Goal: Task Accomplishment & Management: Use online tool/utility

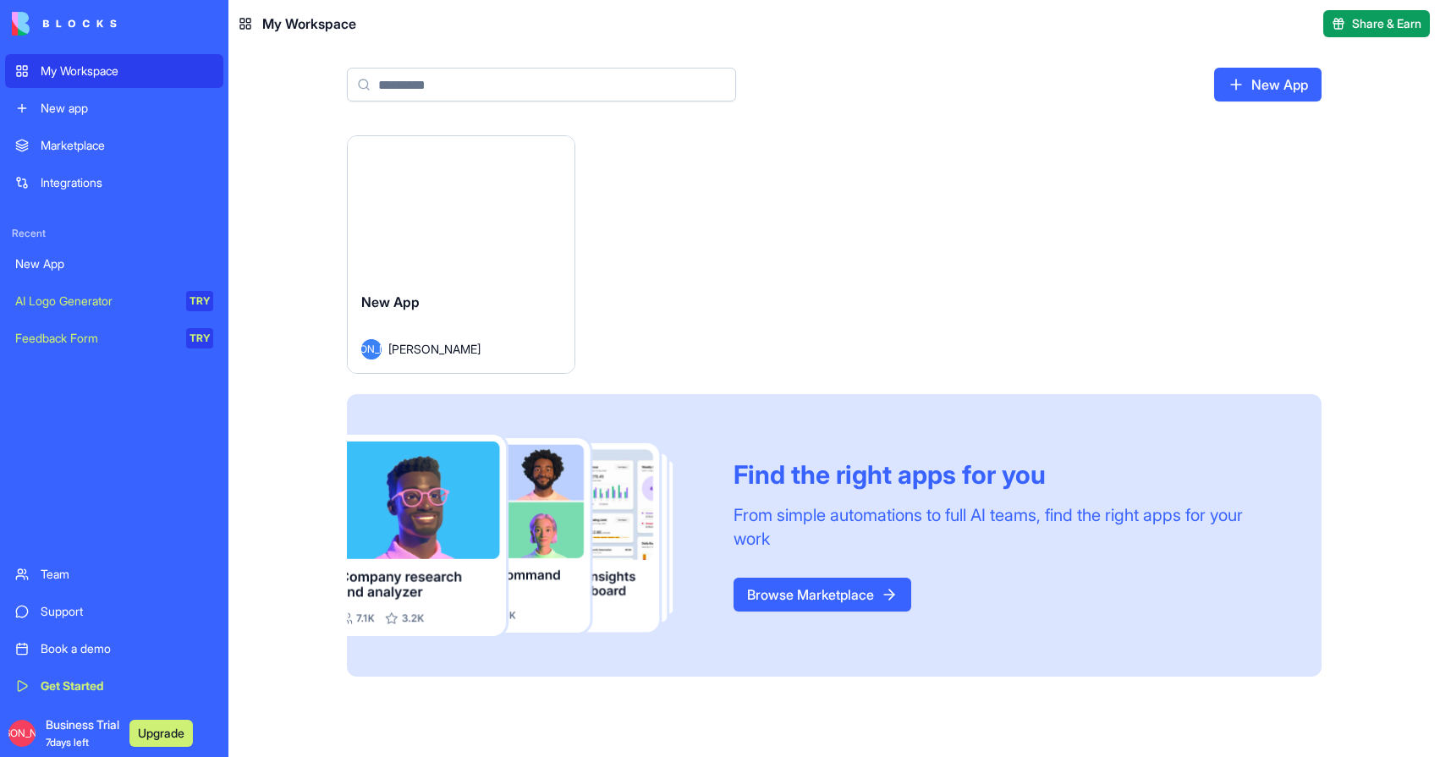
click at [134, 78] on div "My Workspace" at bounding box center [127, 71] width 173 height 17
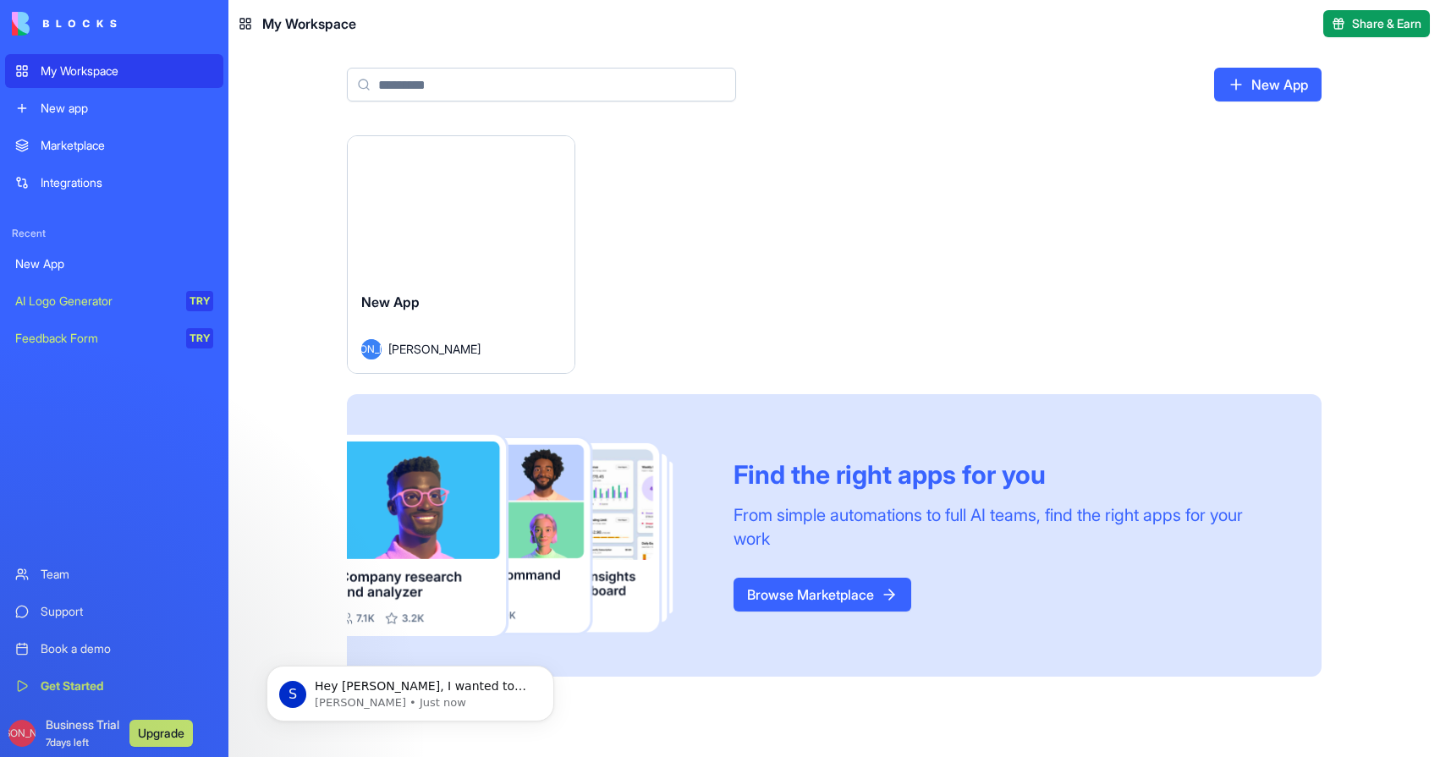
click at [63, 176] on div "Integrations" at bounding box center [127, 182] width 173 height 17
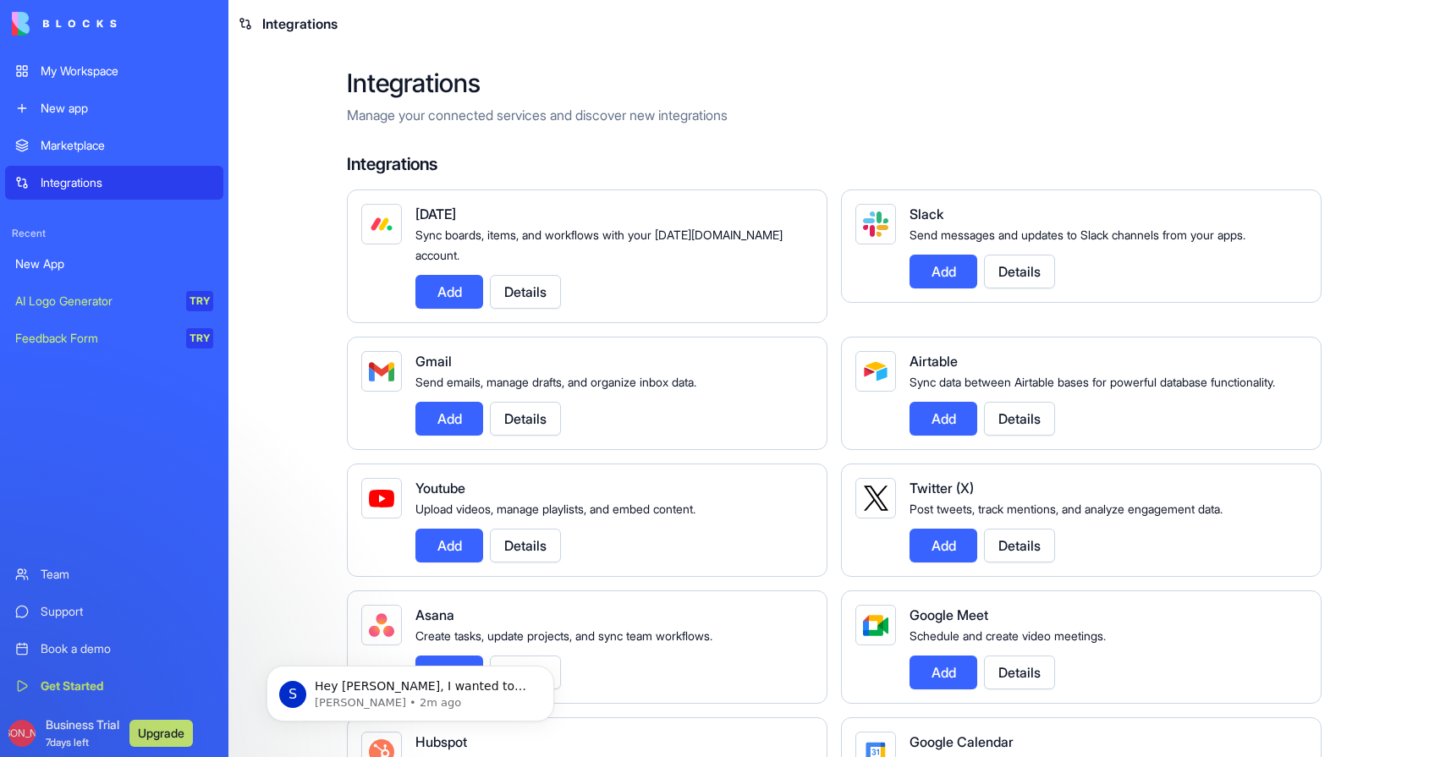
click at [431, 404] on button "Add" at bounding box center [449, 419] width 68 height 34
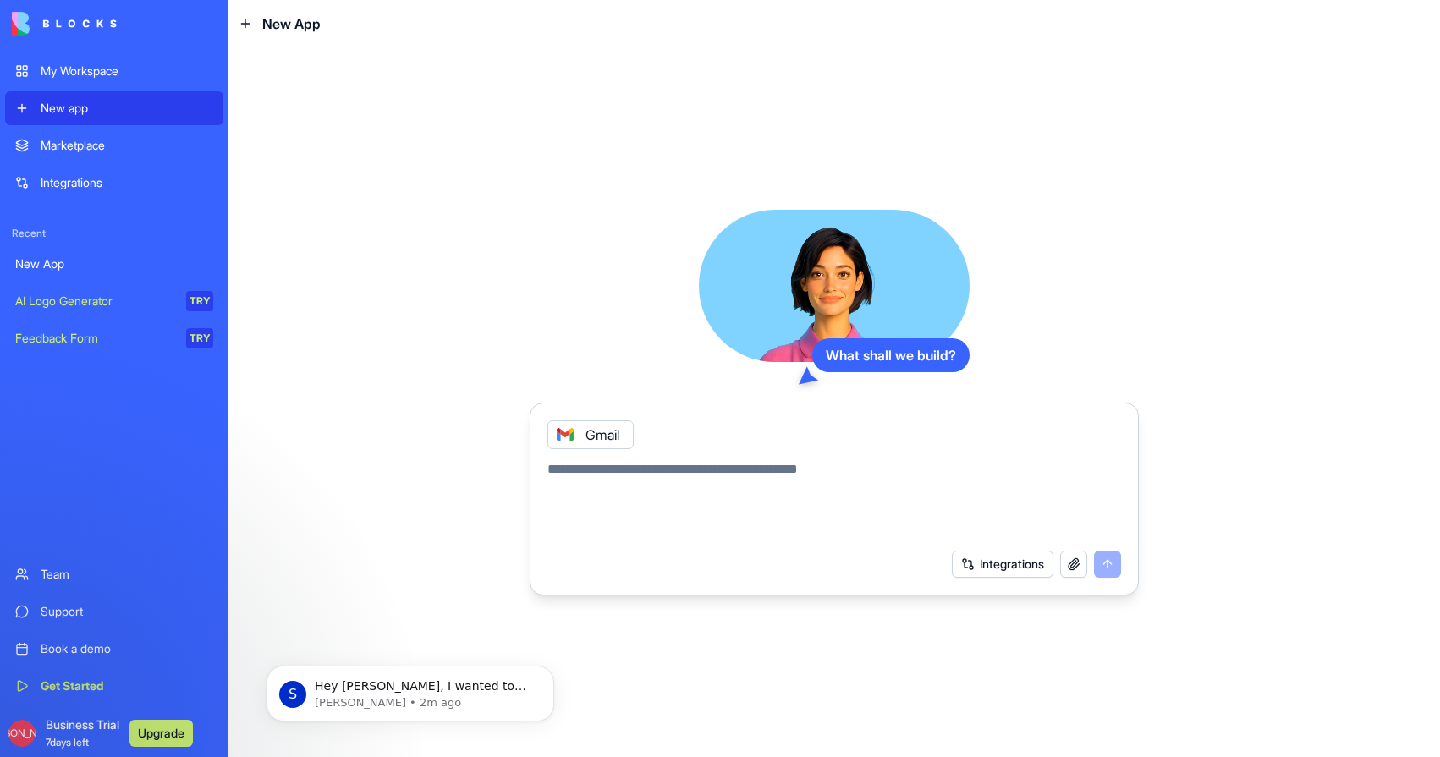
click at [595, 437] on div "Gmail" at bounding box center [590, 434] width 86 height 29
click at [1002, 566] on button "Integrations" at bounding box center [1003, 564] width 102 height 27
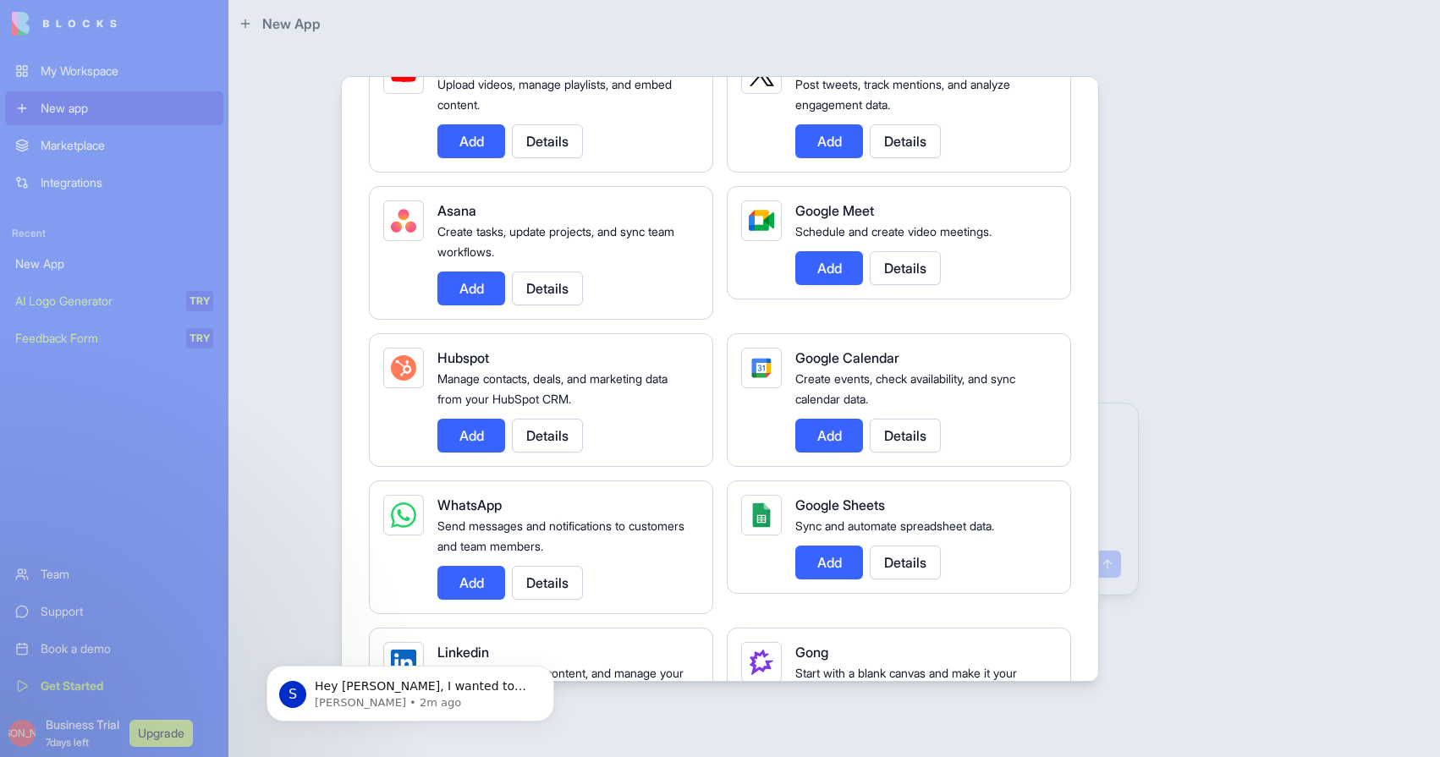
scroll to position [492, 0]
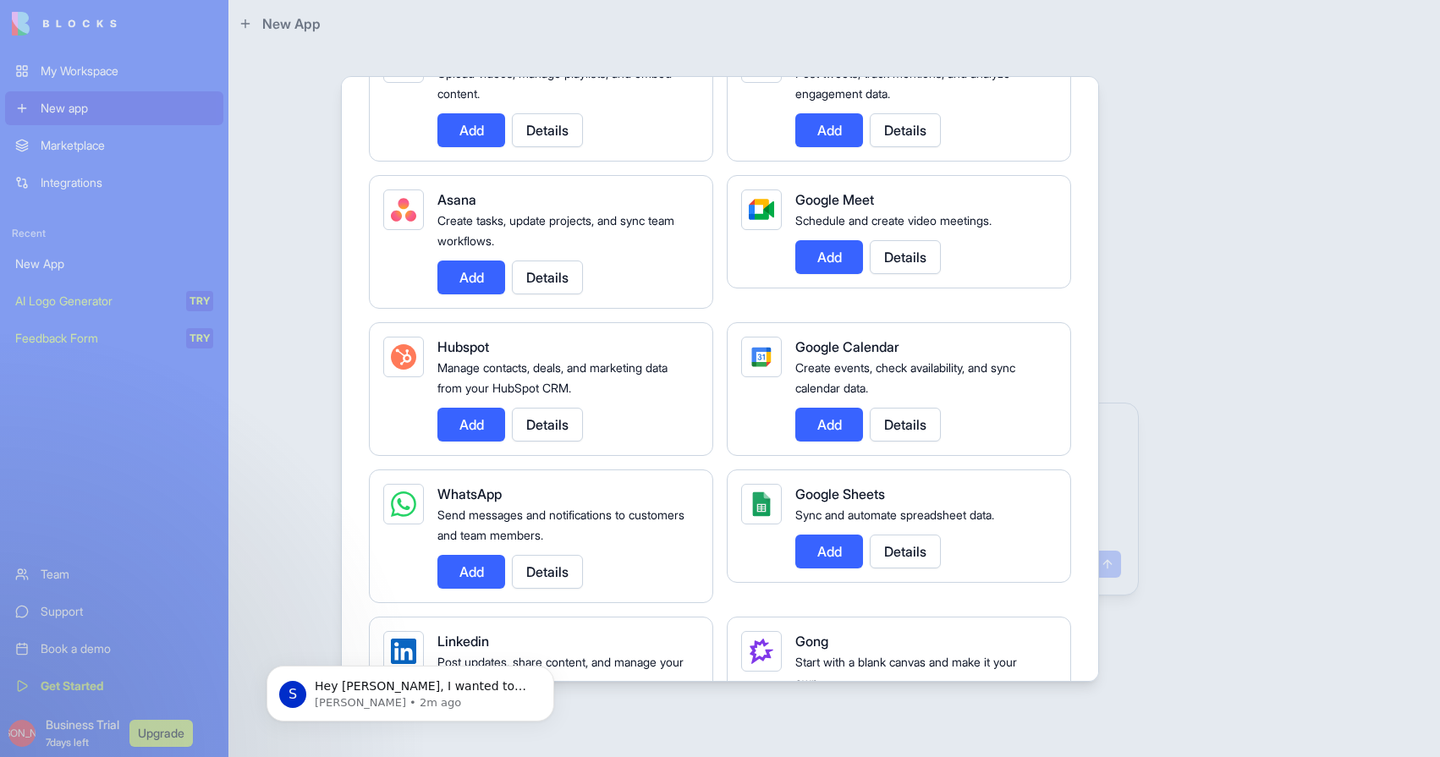
click at [844, 431] on button "Add" at bounding box center [829, 425] width 68 height 34
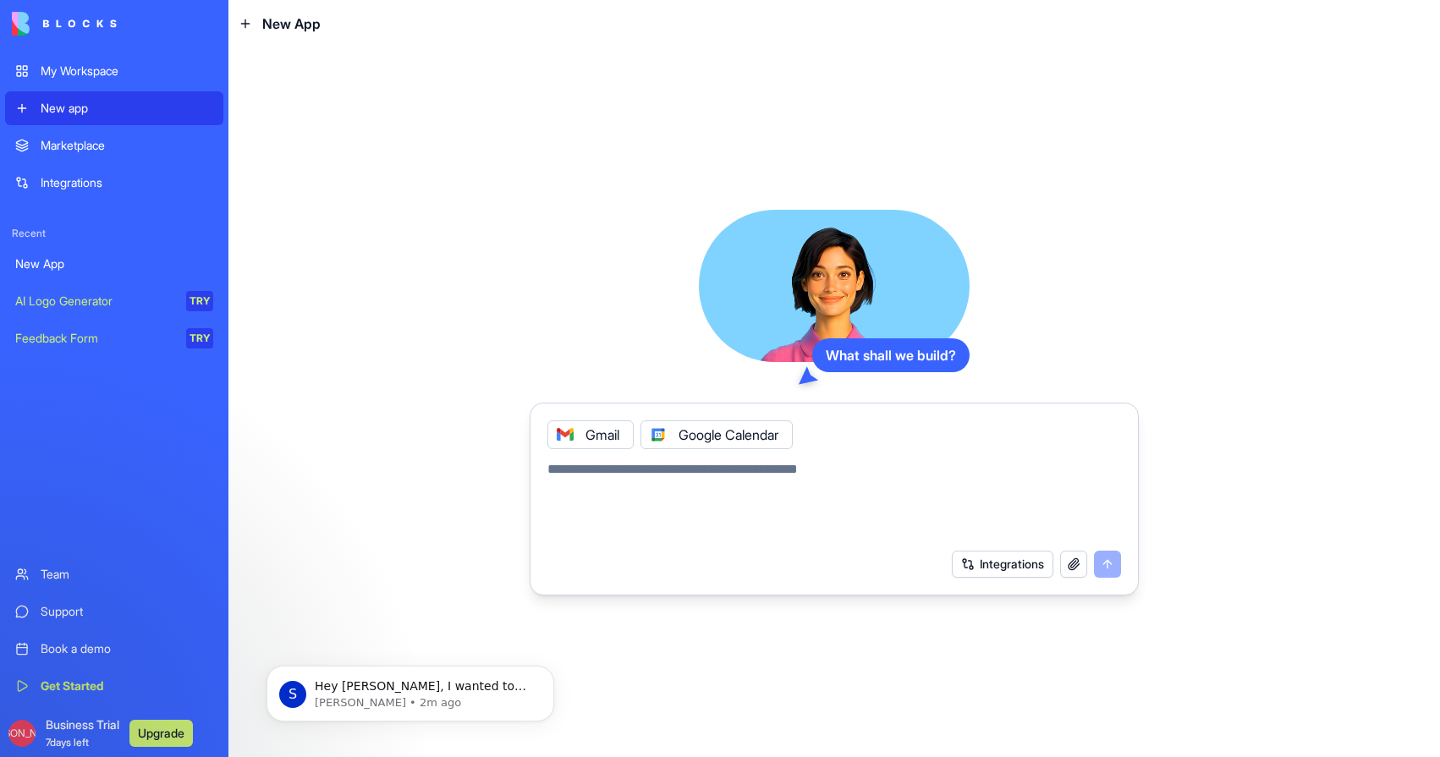
click at [82, 102] on div "New app" at bounding box center [127, 108] width 173 height 17
click at [88, 68] on div "My Workspace" at bounding box center [127, 71] width 173 height 17
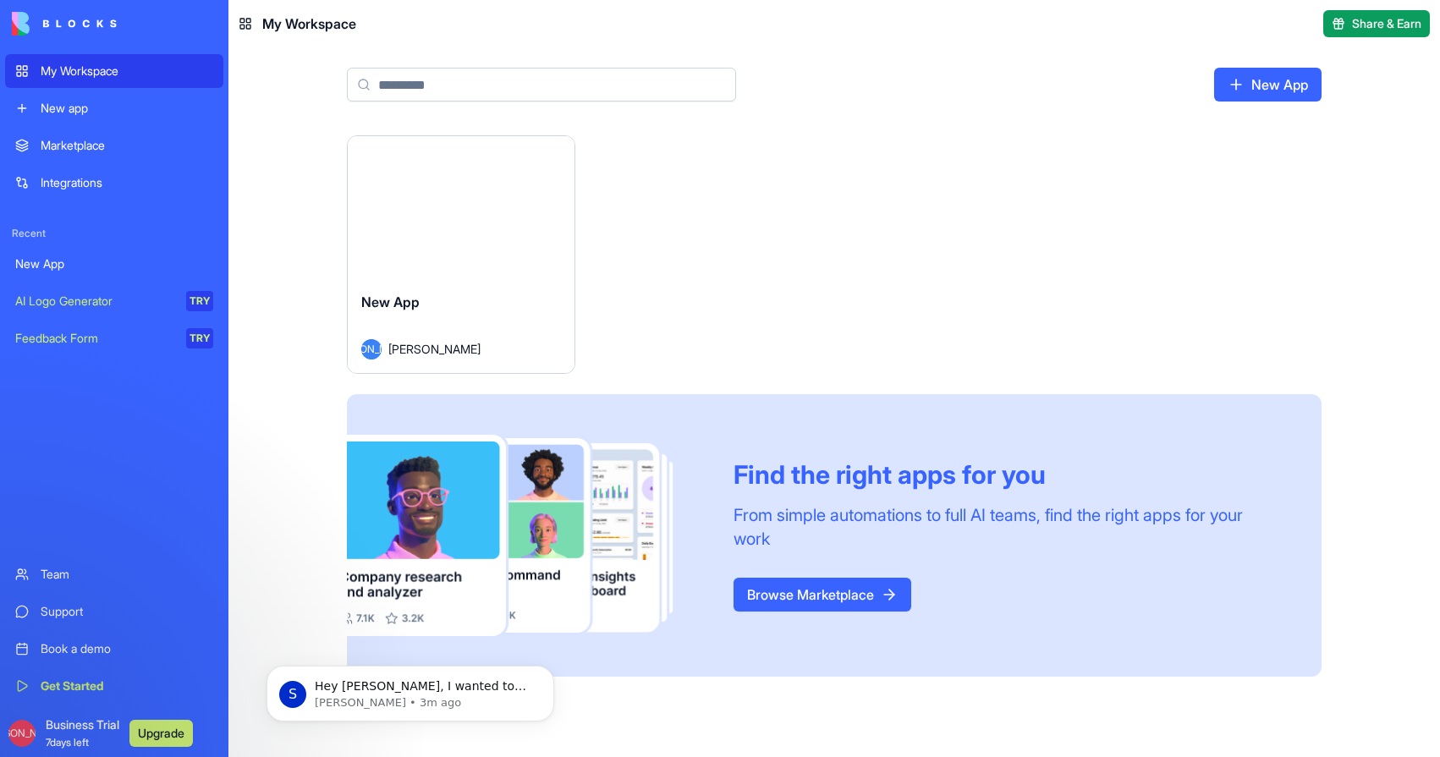
click at [791, 598] on link "Browse Marketplace" at bounding box center [822, 595] width 178 height 34
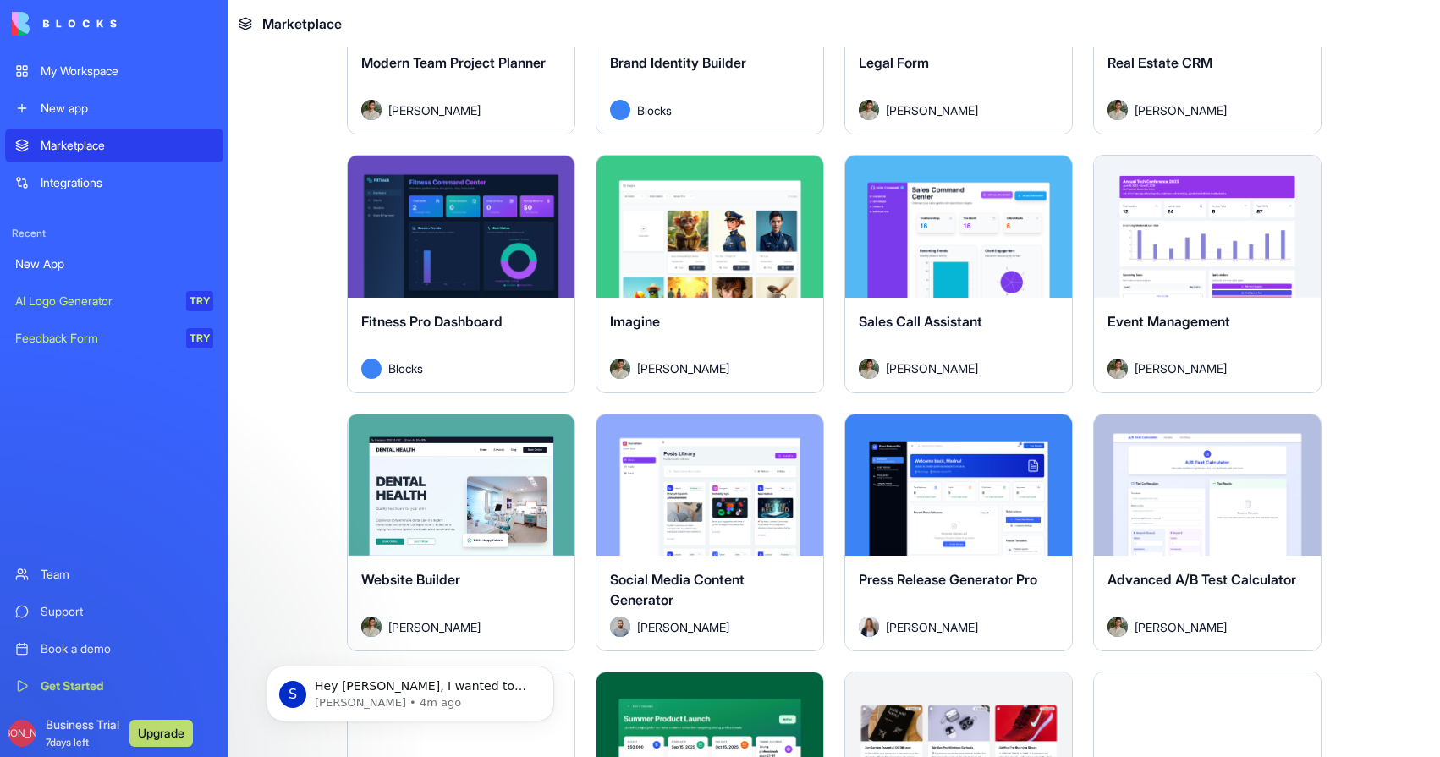
scroll to position [3338, 0]
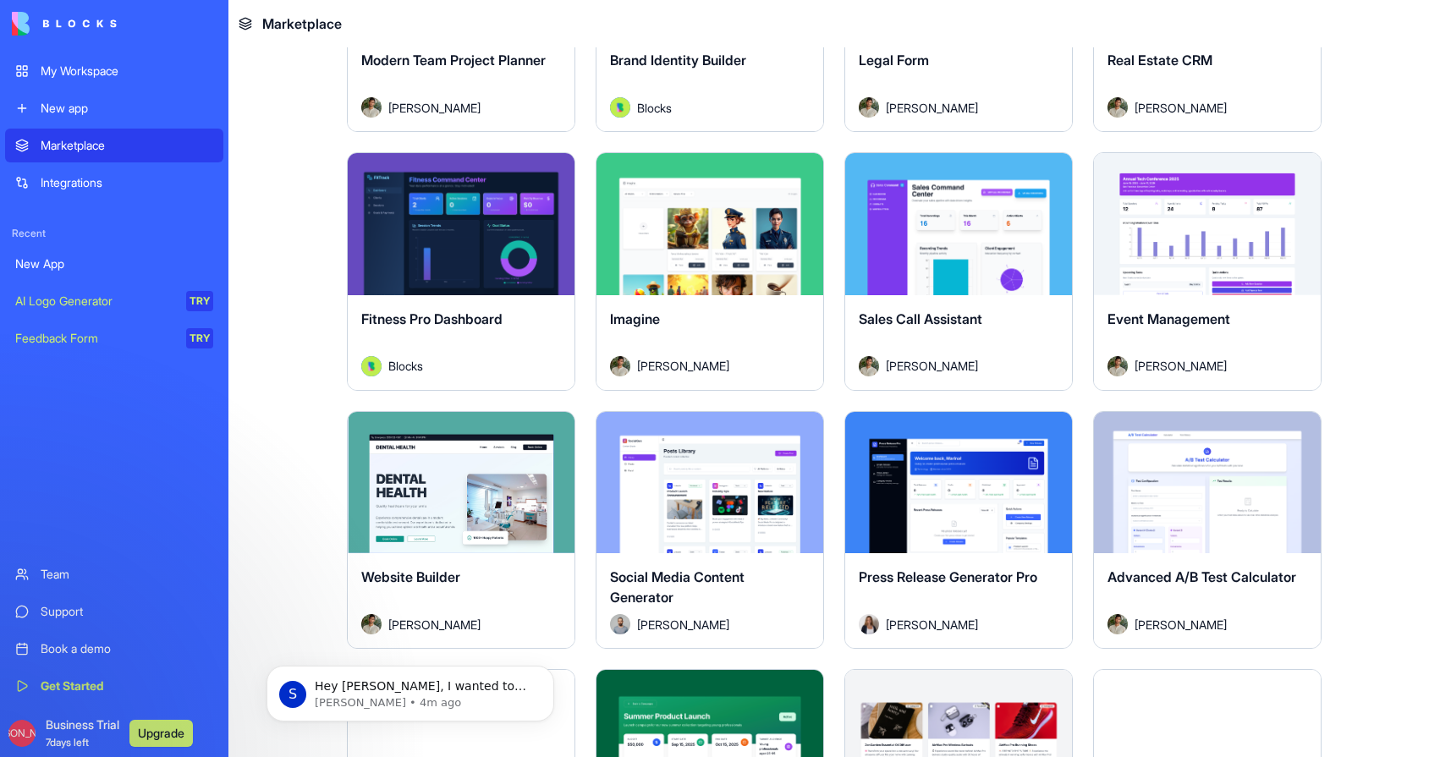
click at [1210, 284] on div "Explore" at bounding box center [1207, 224] width 227 height 142
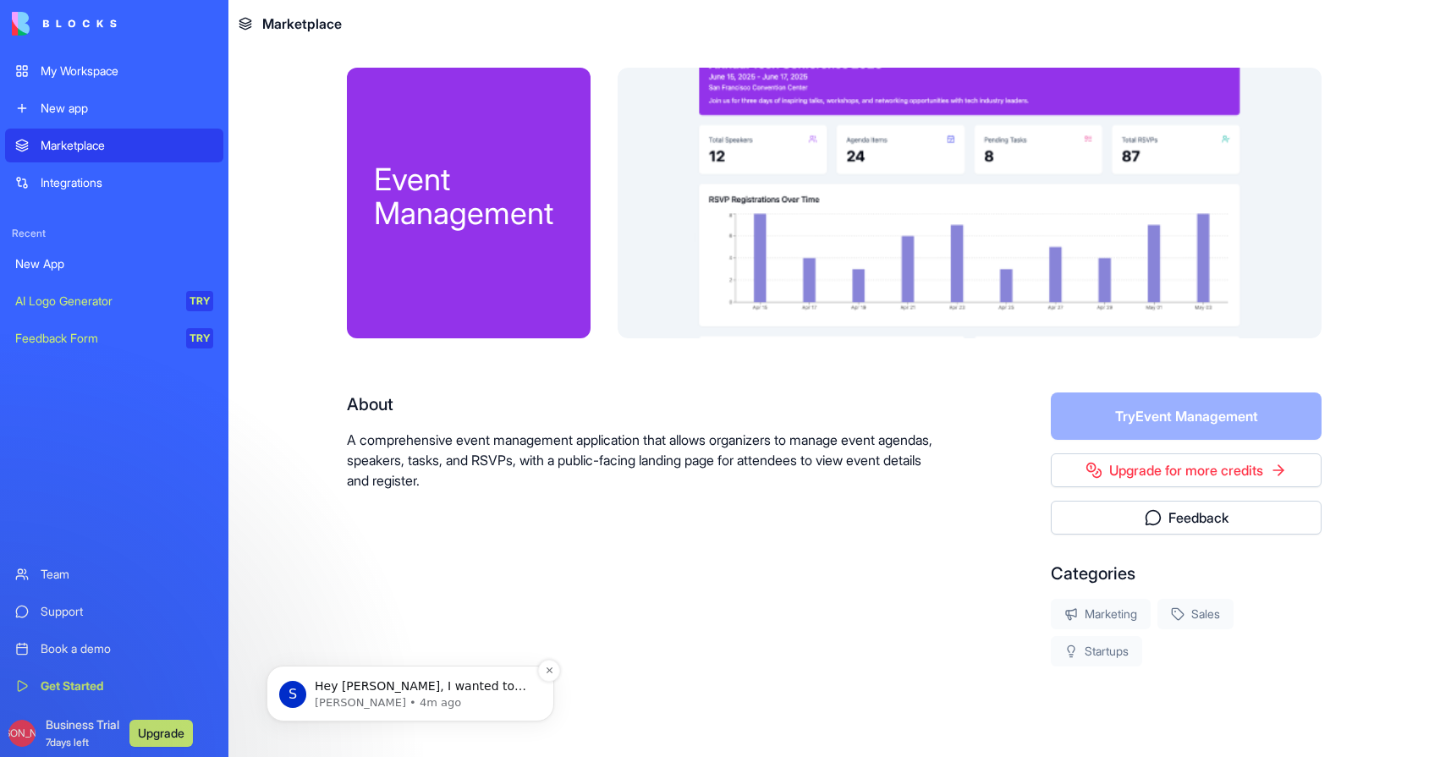
click at [443, 699] on p "[PERSON_NAME] • 4m ago" at bounding box center [424, 702] width 218 height 15
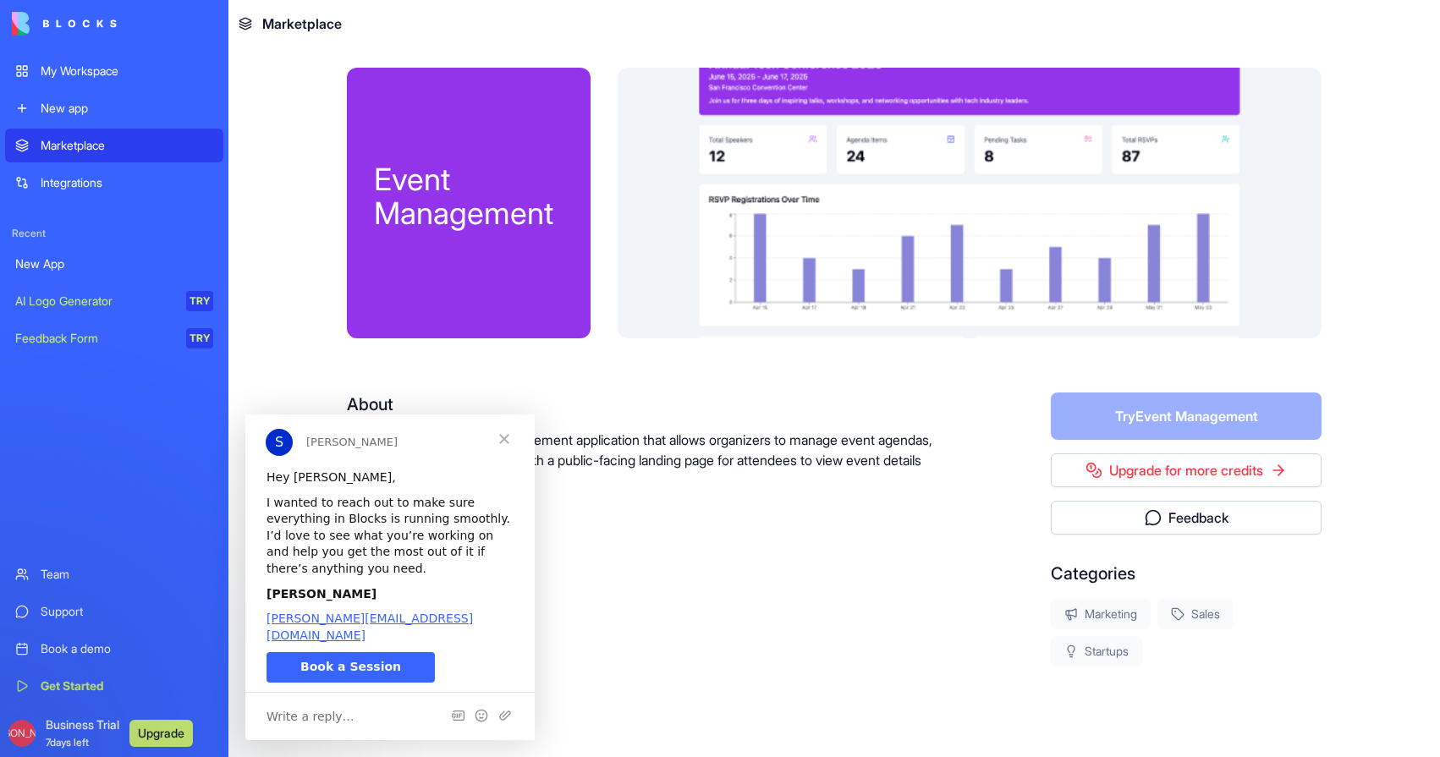
click at [510, 445] on span "Close" at bounding box center [504, 438] width 61 height 61
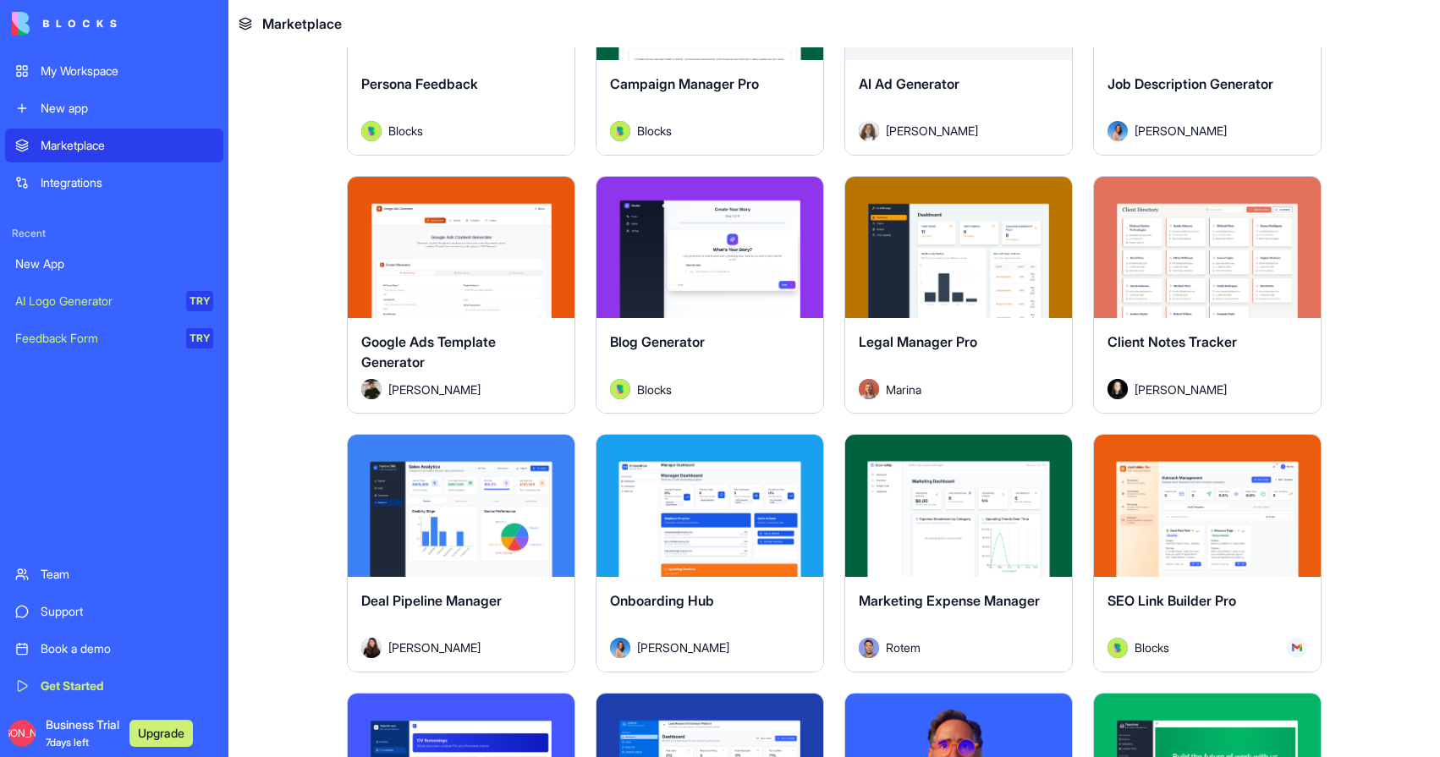
scroll to position [4054, 0]
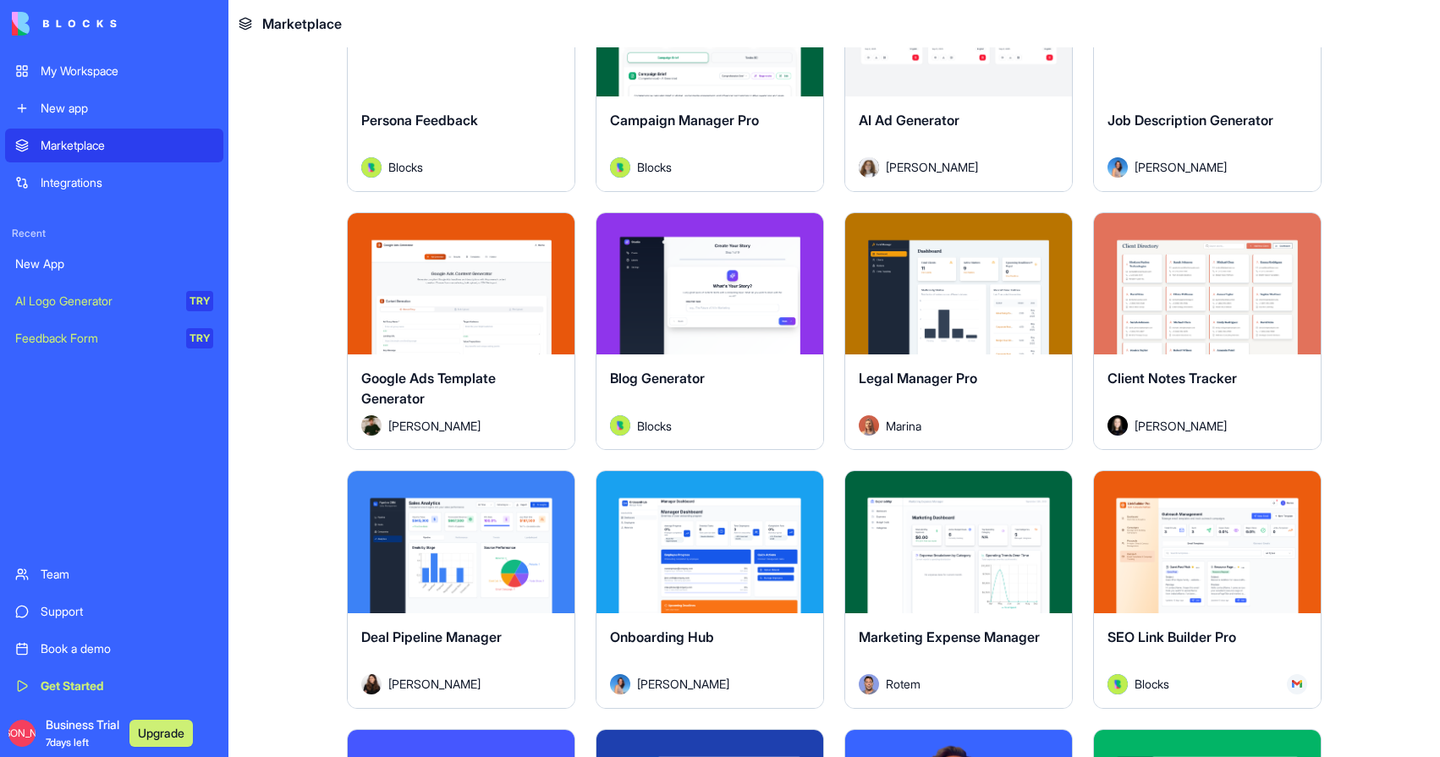
click at [1222, 375] on span "Client Notes Tracker" at bounding box center [1171, 378] width 129 height 17
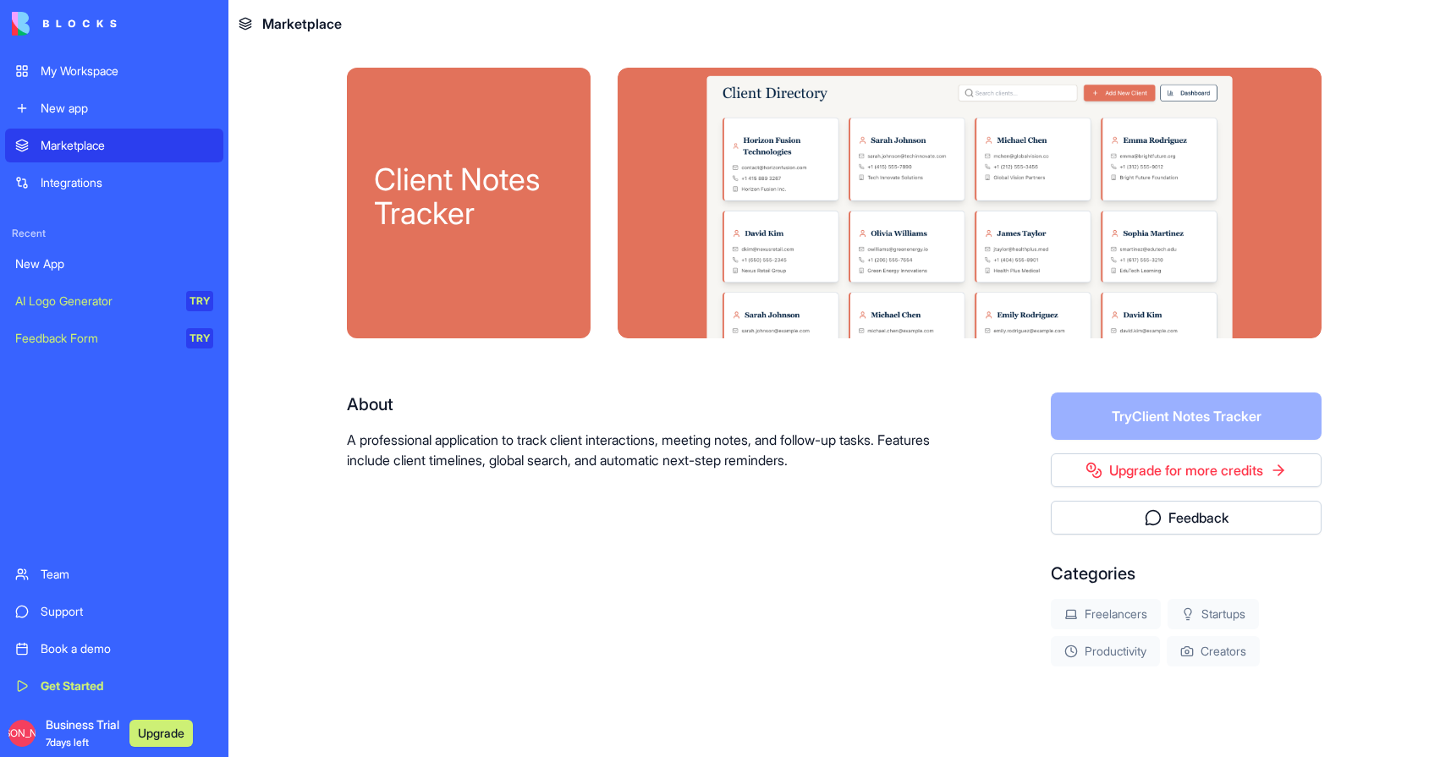
click at [1187, 423] on form "Try Client Notes Tracker" at bounding box center [1186, 416] width 271 height 47
click at [109, 152] on div "Marketplace" at bounding box center [127, 145] width 173 height 17
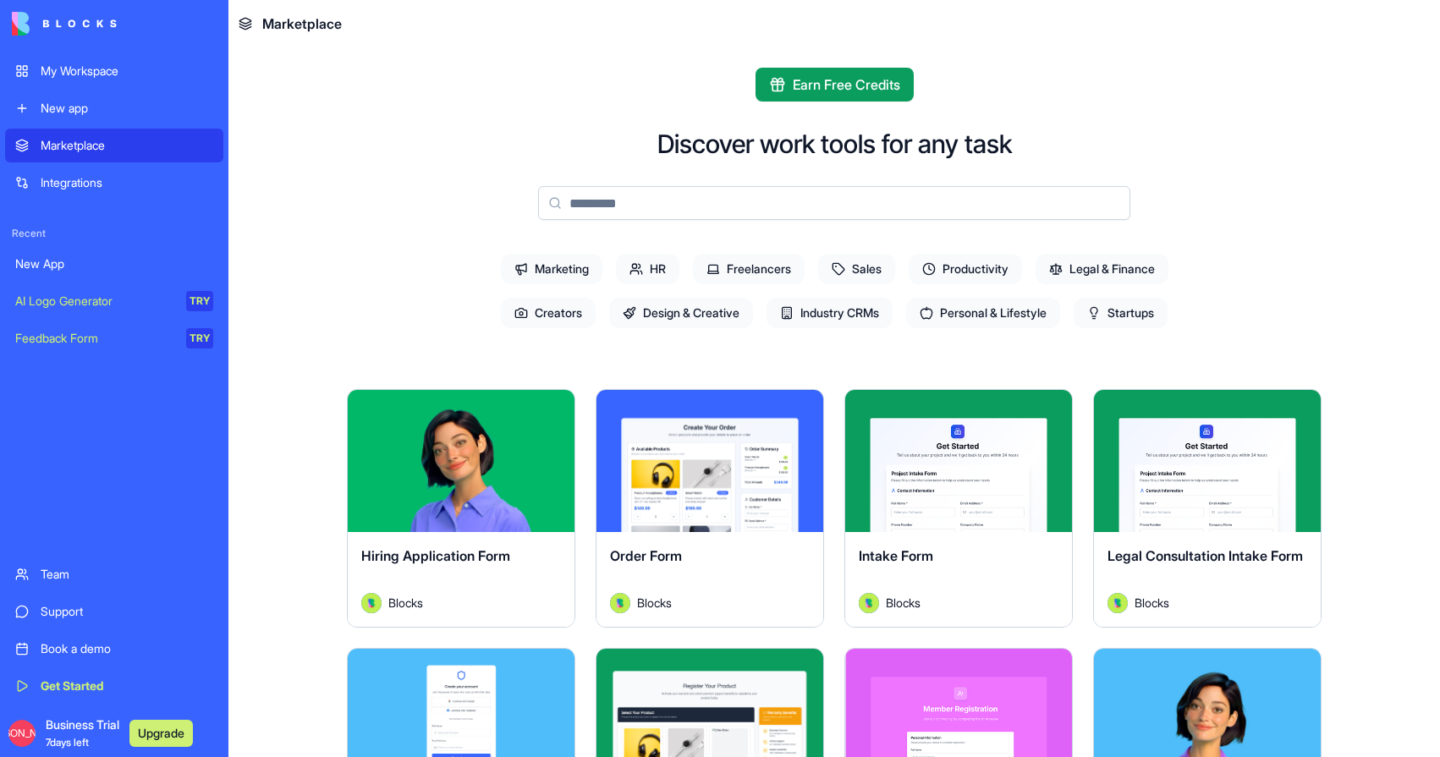
click at [85, 113] on div "New app" at bounding box center [127, 108] width 173 height 17
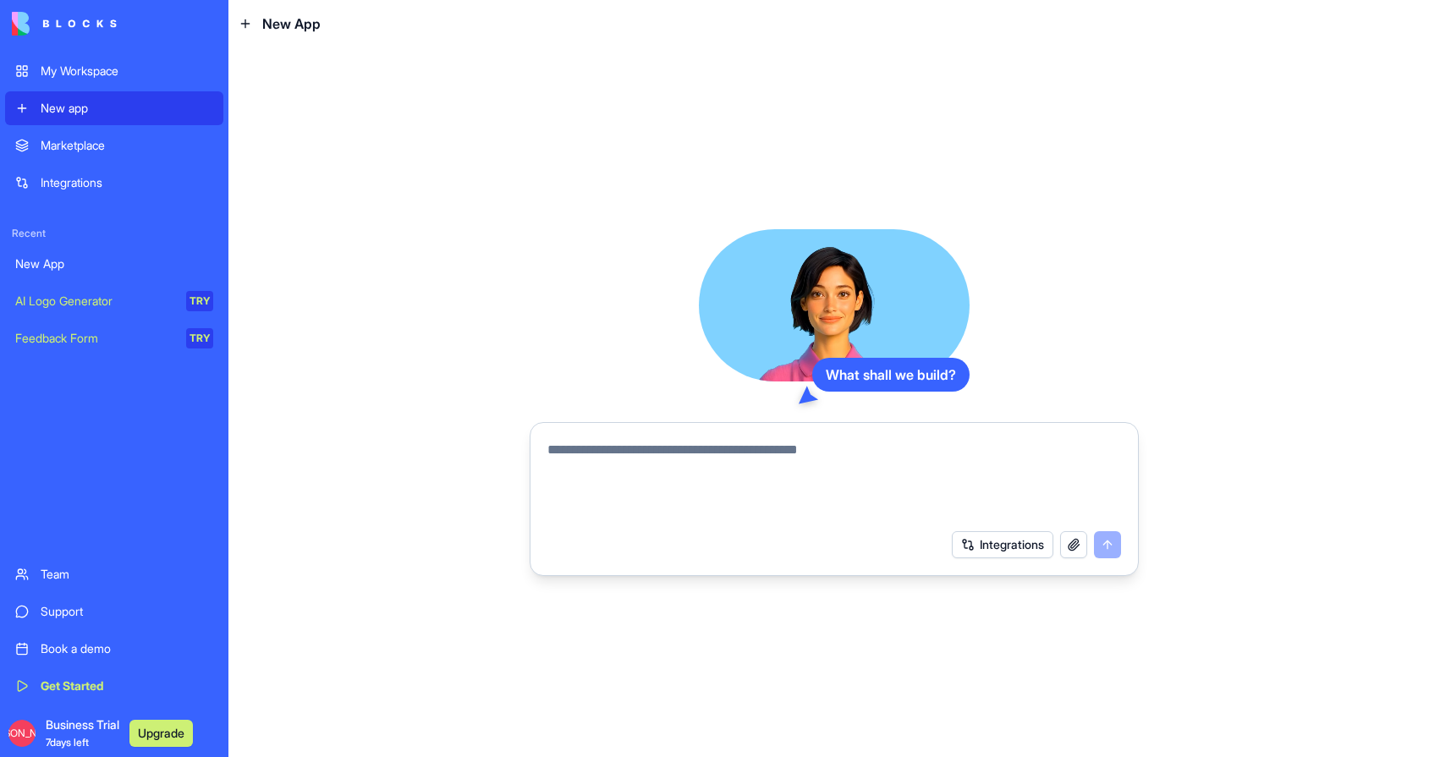
click at [90, 80] on link "My Workspace" at bounding box center [114, 71] width 218 height 34
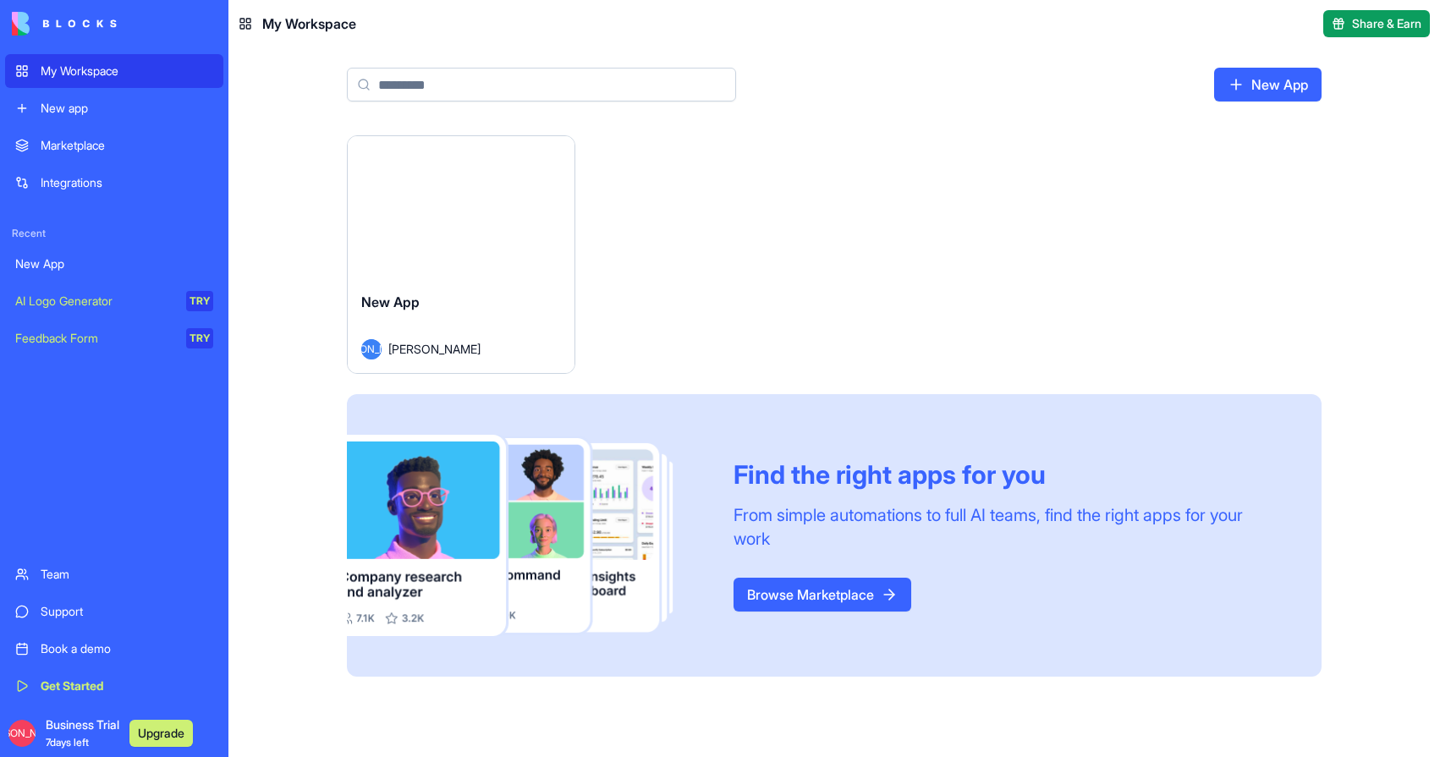
click at [468, 285] on div "New App [PERSON_NAME]" at bounding box center [461, 325] width 227 height 95
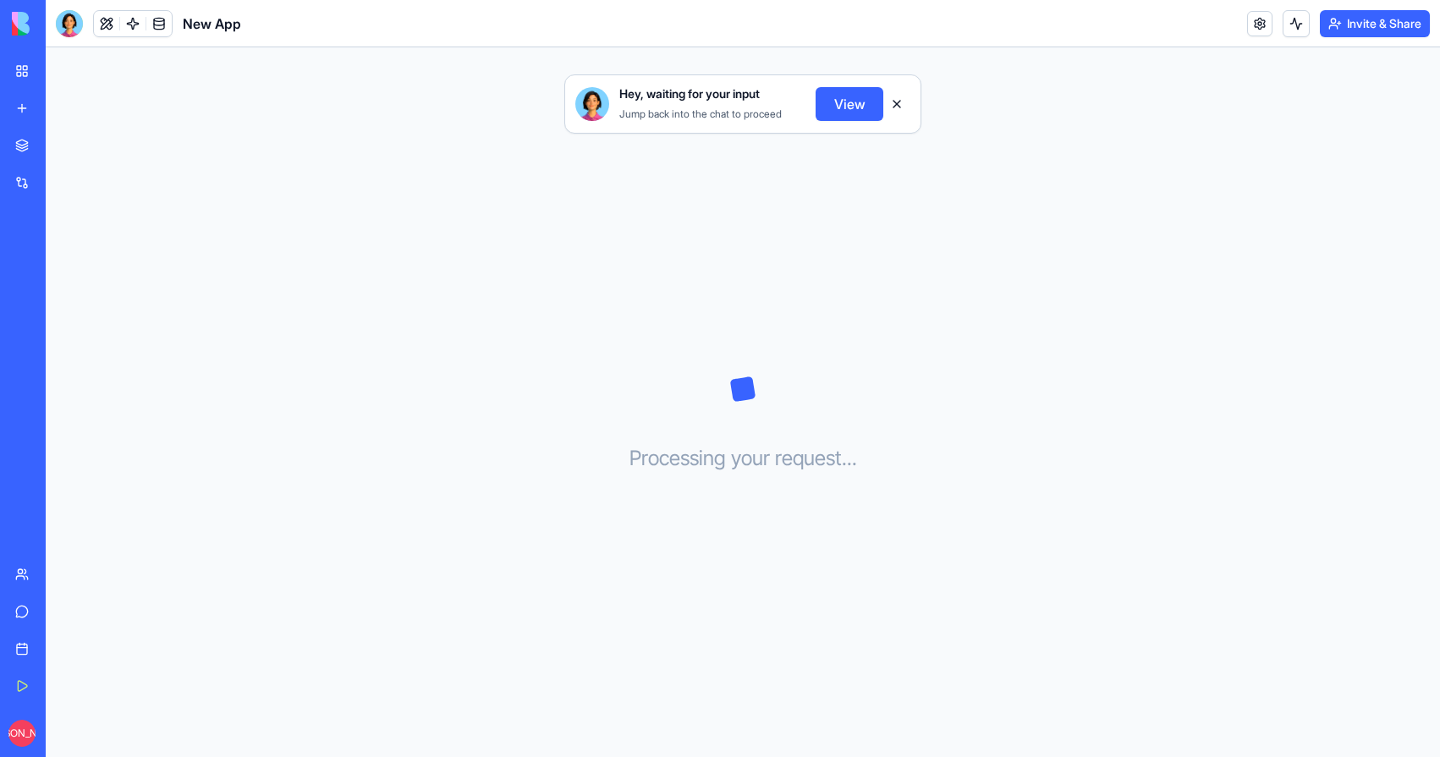
click at [827, 107] on button "View" at bounding box center [850, 104] width 68 height 34
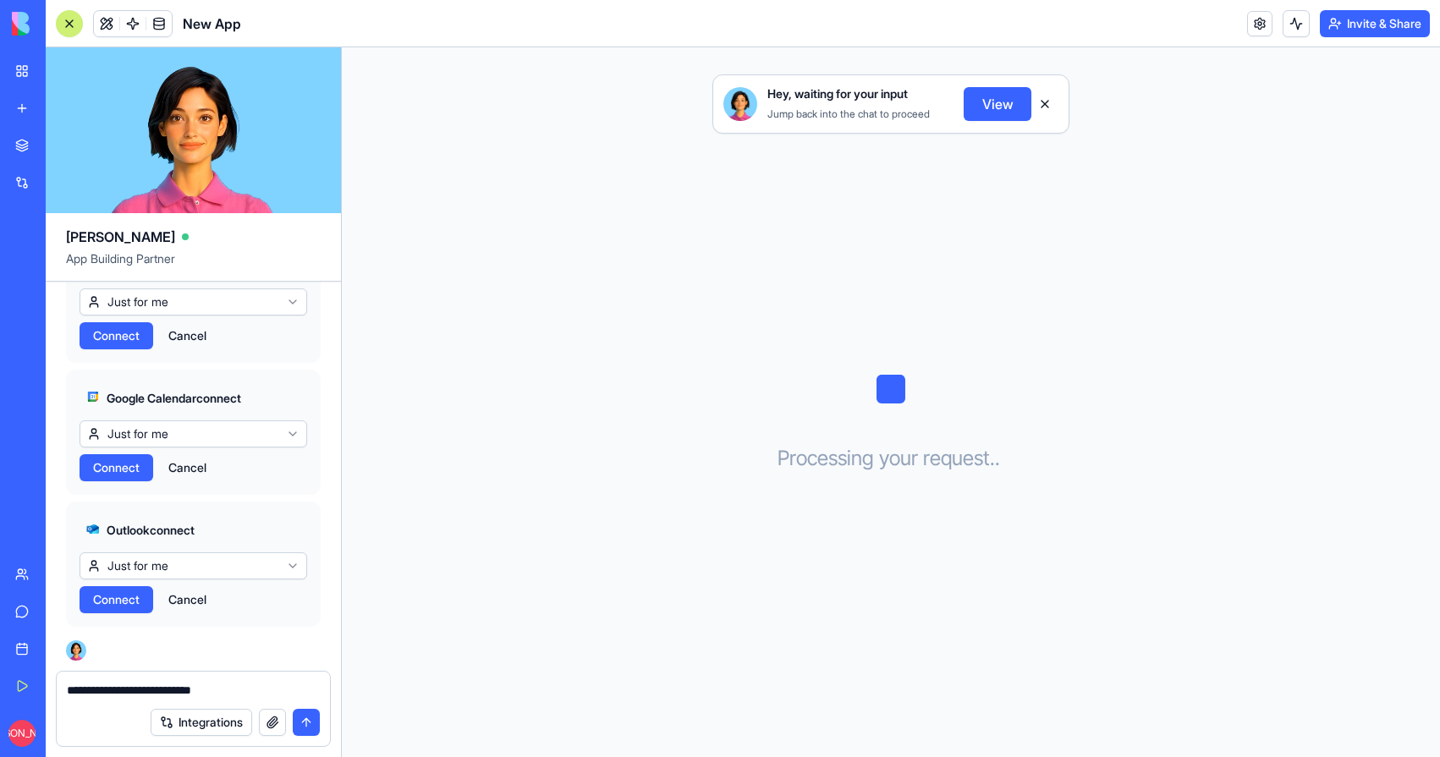
type textarea "**********"
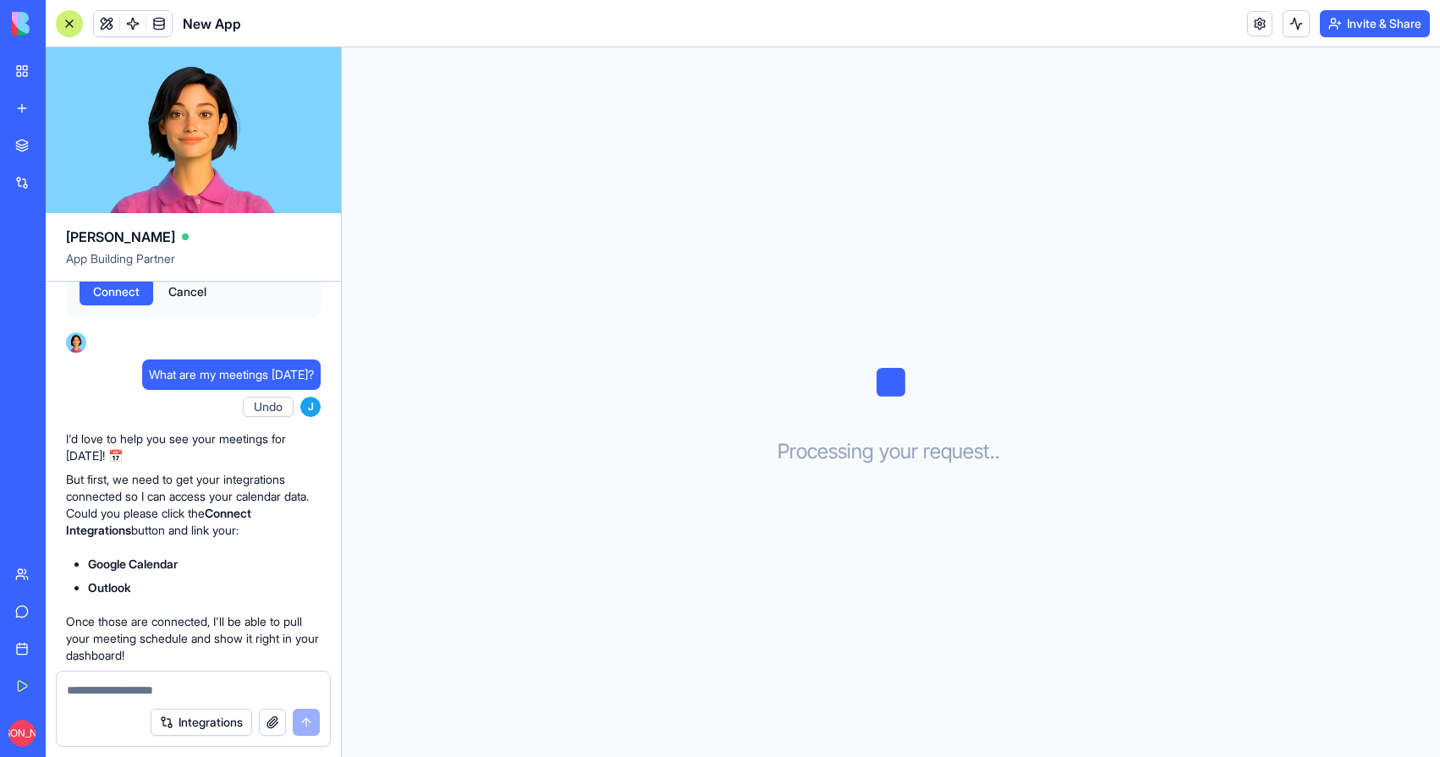
scroll to position [1343, 0]
